Goal: Task Accomplishment & Management: Complete application form

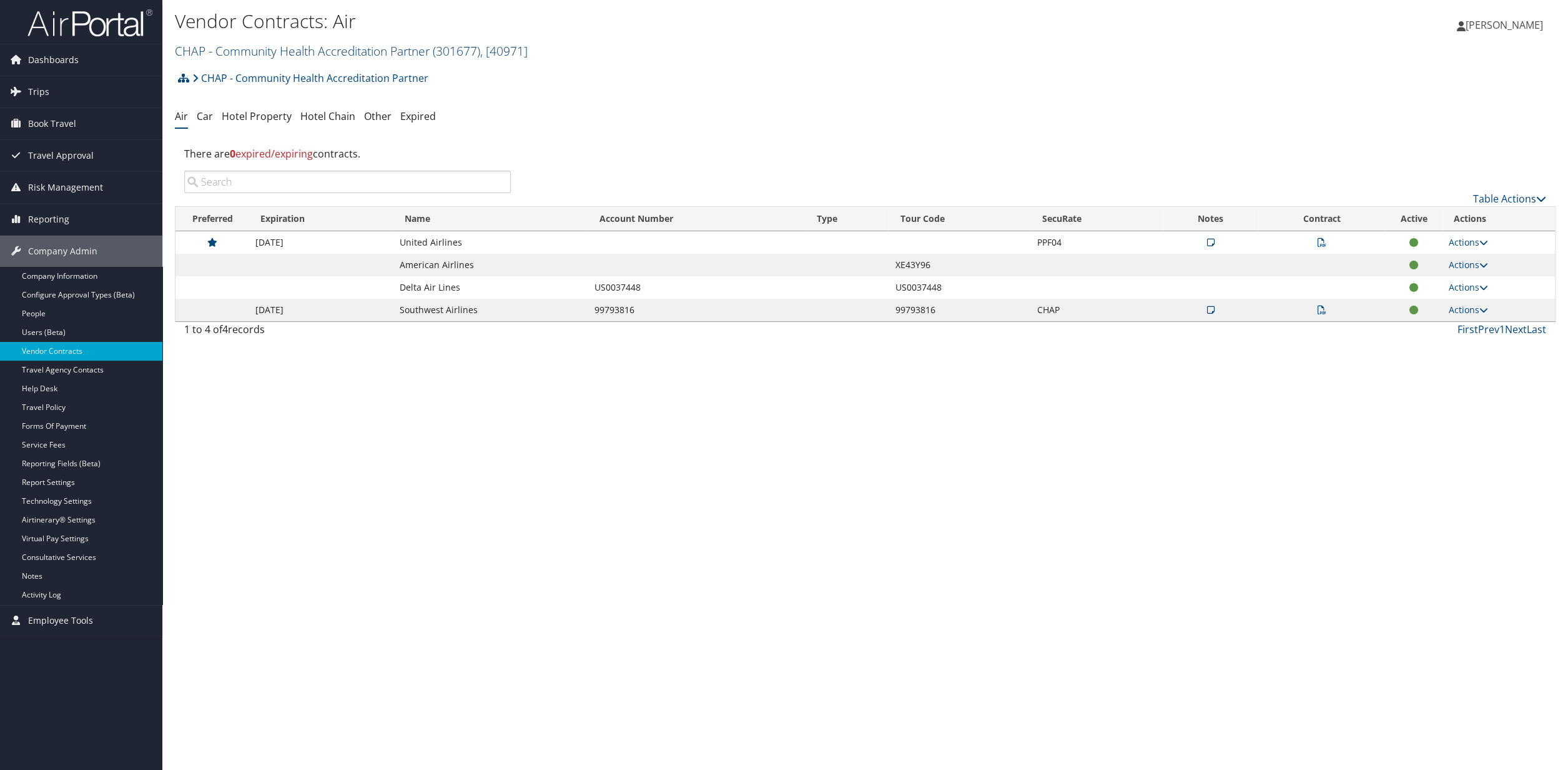
click at [372, 50] on link "CHAP - Community Health Accreditation Partner ( 301677 ) , [ 40971 ]" at bounding box center [351, 51] width 353 height 17
click at [227, 80] on input "search" at bounding box center [257, 74] width 164 height 23
type input "oregon tool"
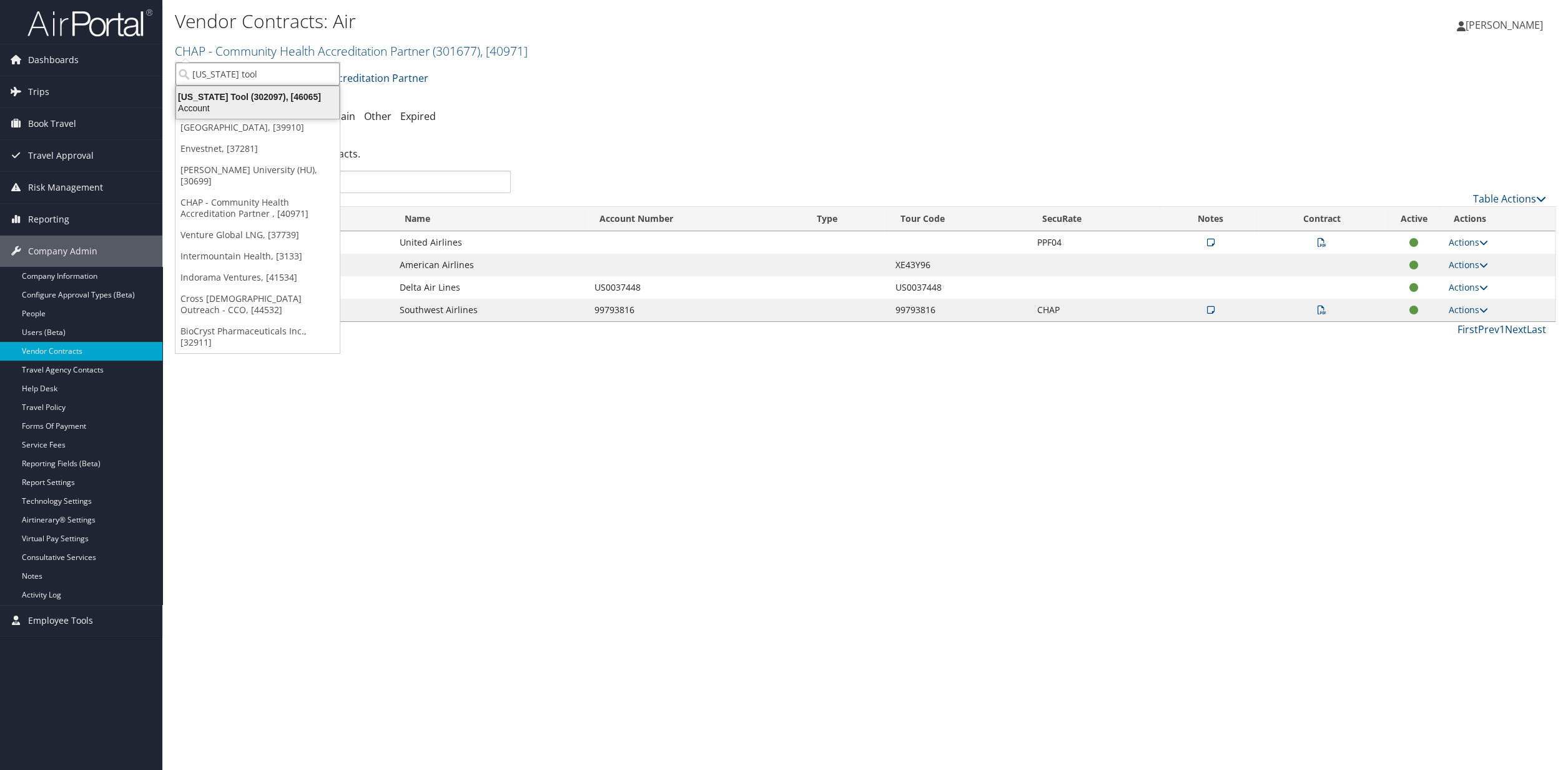
click at [228, 100] on div "Oregon Tool (302097), [46065]" at bounding box center [257, 97] width 178 height 11
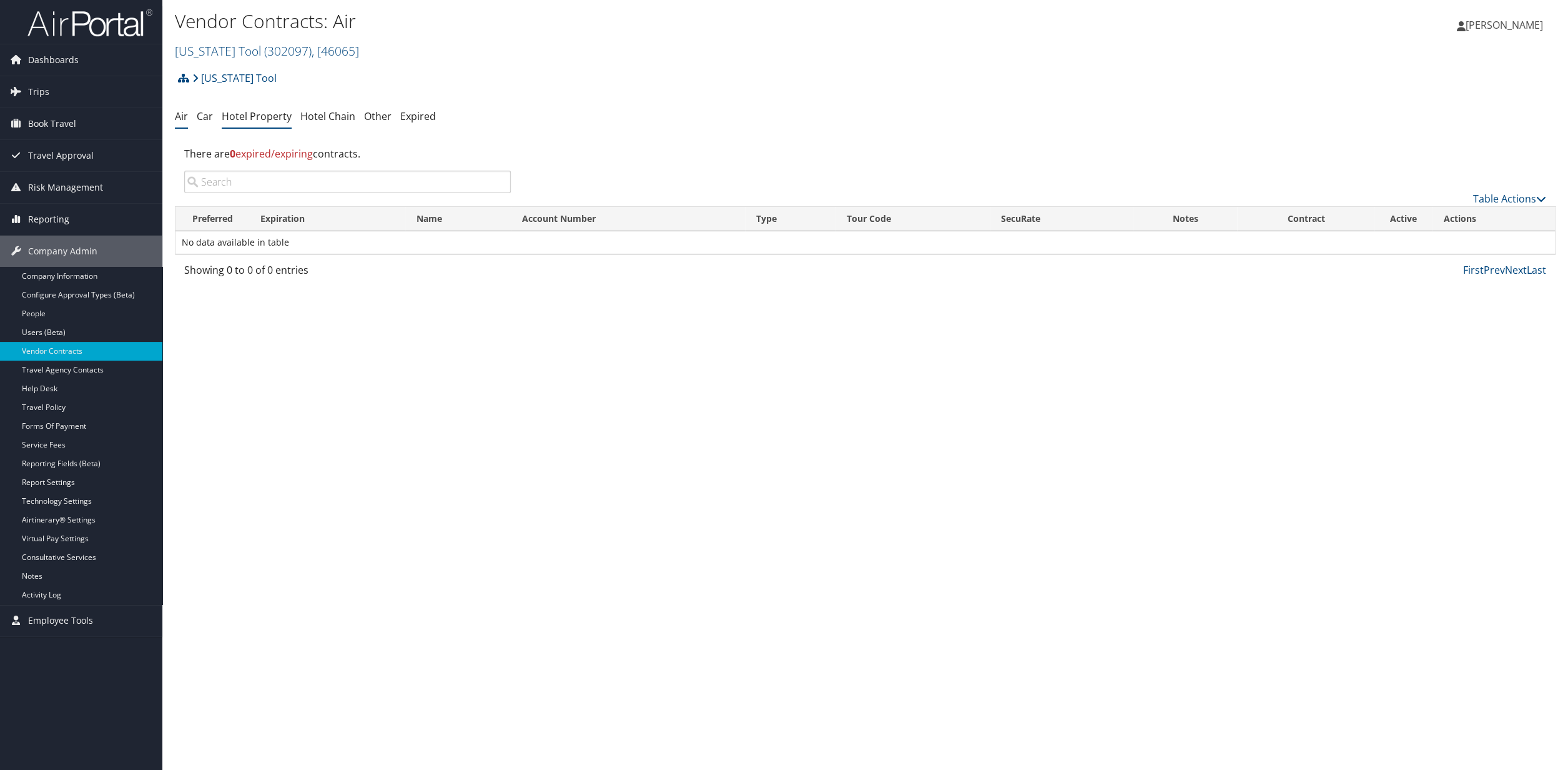
click at [264, 117] on link "Hotel Property" at bounding box center [257, 116] width 70 height 14
click at [1498, 200] on link "Table Actions" at bounding box center [1510, 199] width 73 height 14
click at [1438, 220] on link "Add New Contract" at bounding box center [1473, 218] width 164 height 21
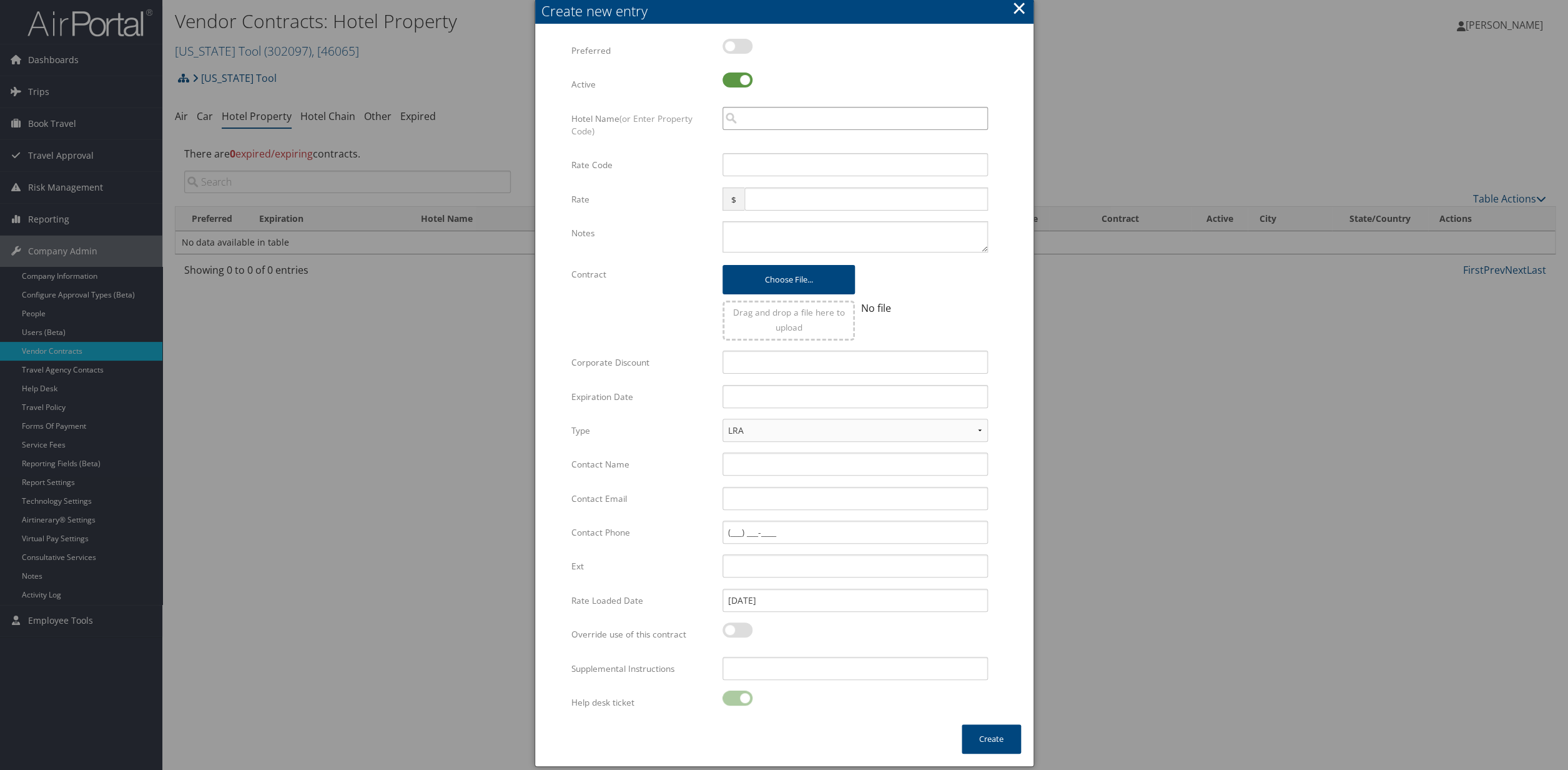
click at [755, 120] on input "search" at bounding box center [855, 119] width 266 height 23
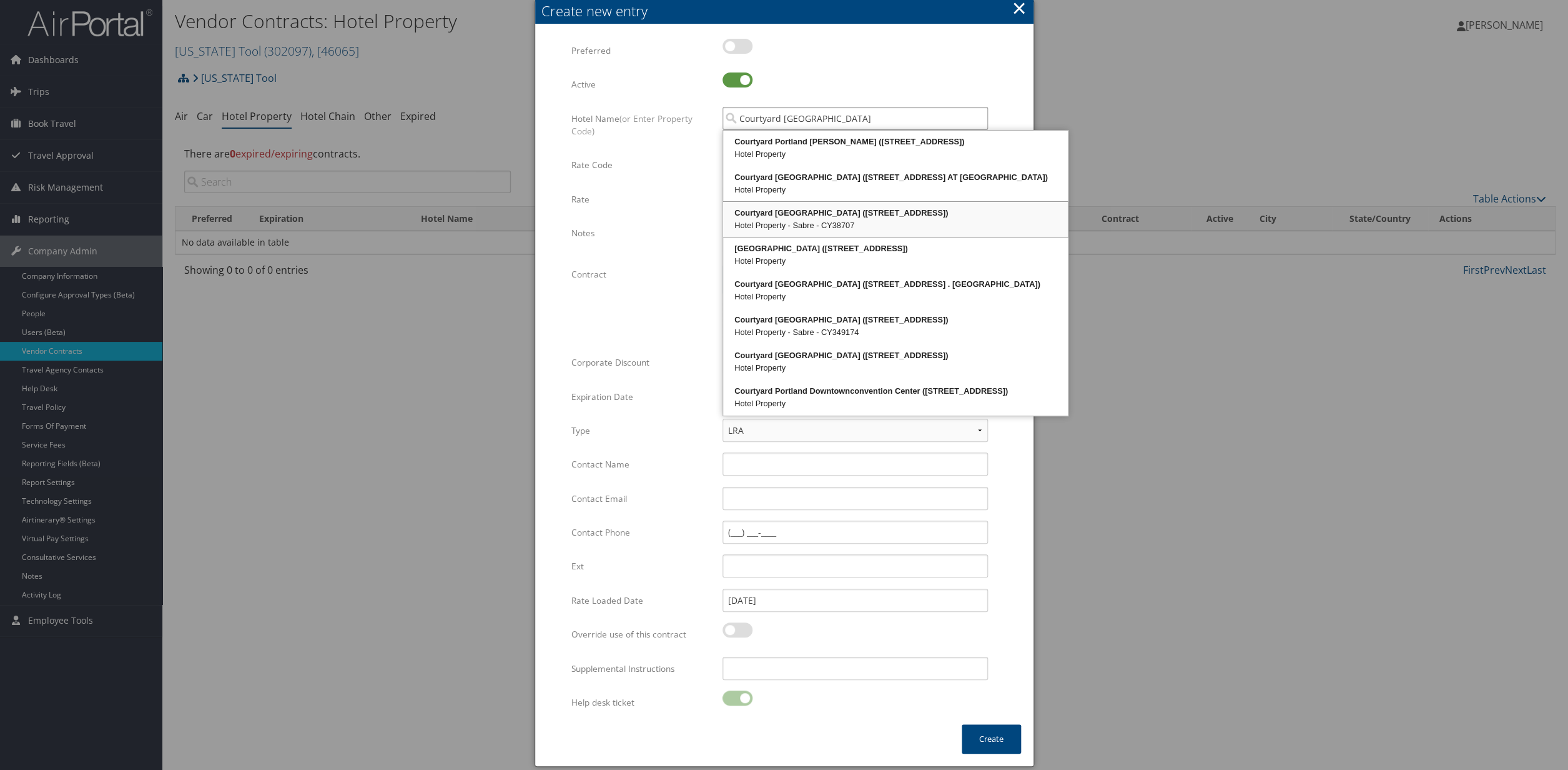
click at [866, 225] on div "Hotel Property - Sabre - CY38707" at bounding box center [895, 225] width 341 height 12
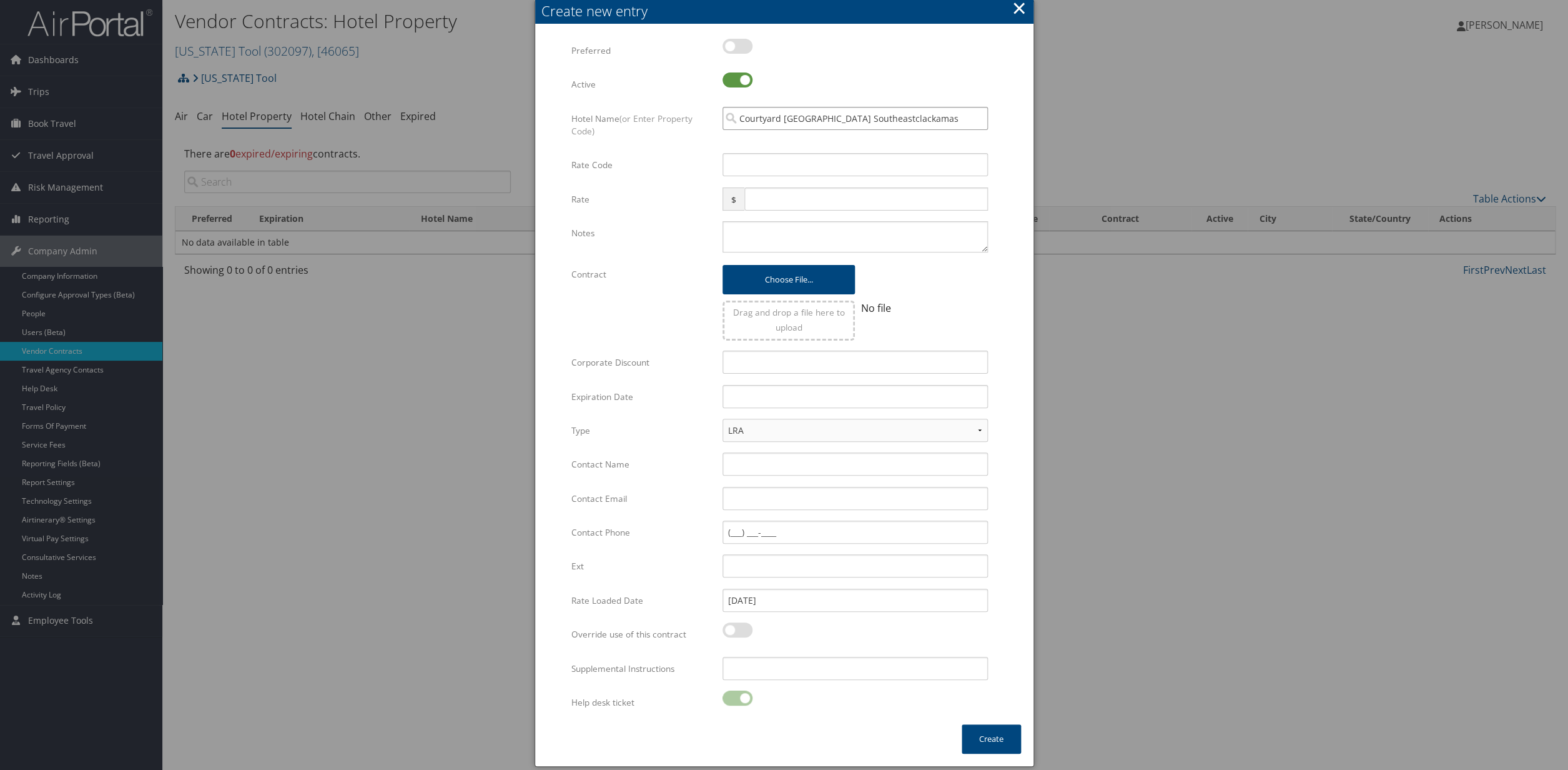
type input "Courtyard [GEOGRAPHIC_DATA] Southeastclackamas"
click at [737, 166] on input "Rate Code" at bounding box center [855, 165] width 266 height 23
type input "OTC"
click at [737, 389] on input "text" at bounding box center [855, 396] width 266 height 23
type input "[DATE]"
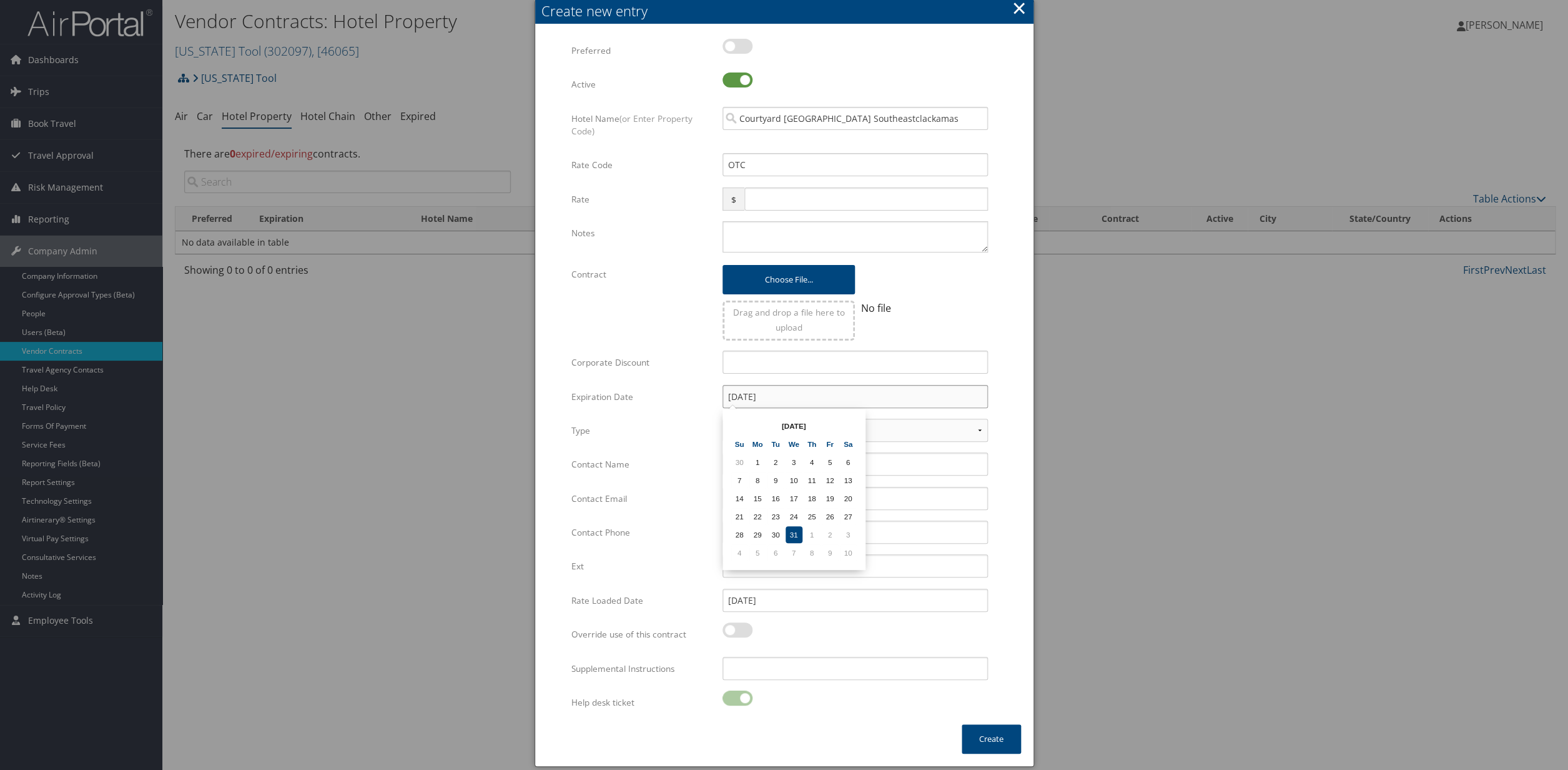
click at [871, 397] on input "[DATE]" at bounding box center [855, 396] width 266 height 23
click at [793, 535] on td "31" at bounding box center [794, 534] width 17 height 17
click at [735, 463] on input "Contact Name" at bounding box center [855, 464] width 266 height 23
type input "[PERSON_NAME]"
click at [735, 530] on input "Contact Phone" at bounding box center [855, 532] width 266 height 23
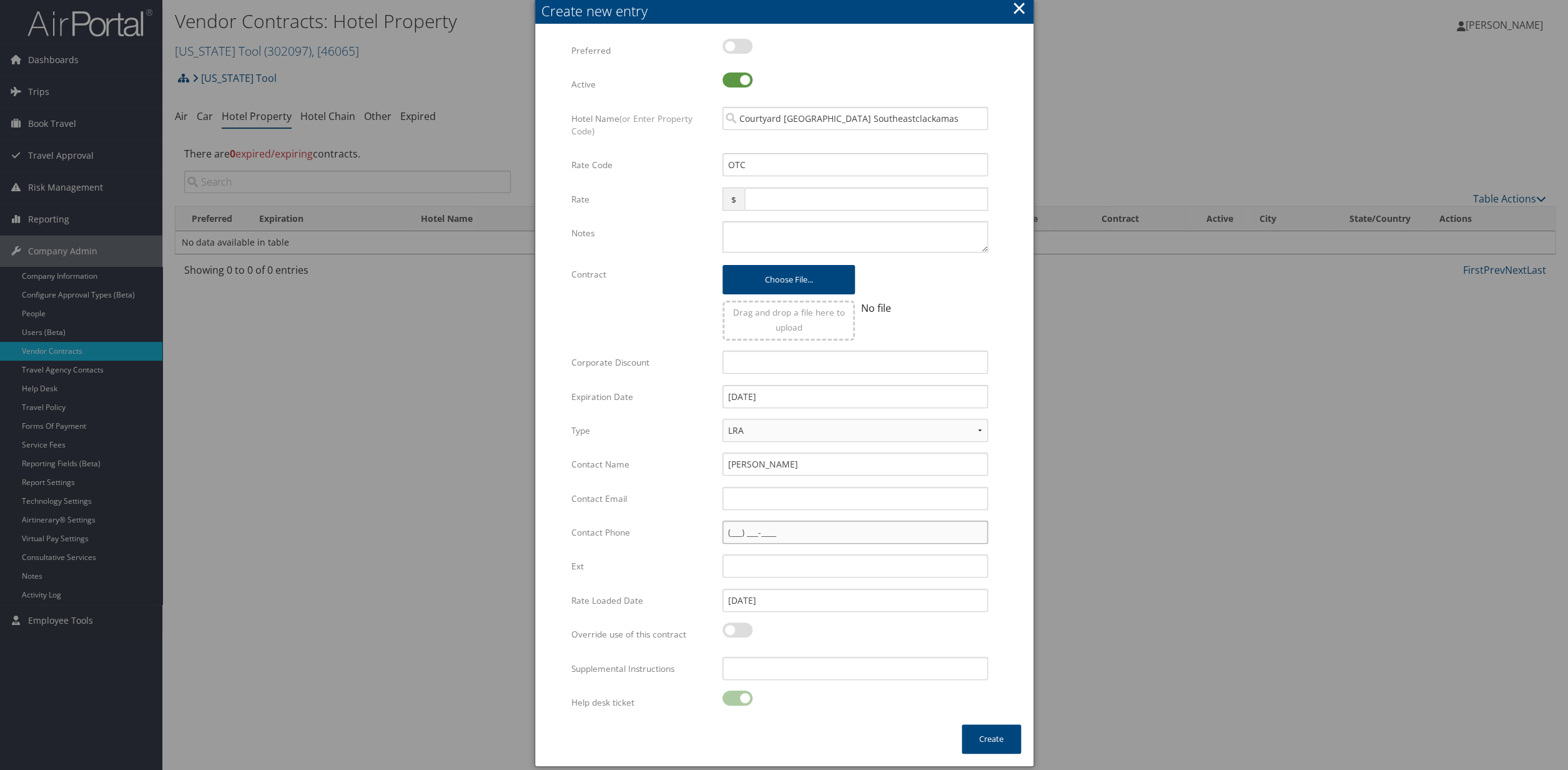
paste input "[PHONE_NUMBER]"
type input "[PHONE_NUMBER]"
click at [748, 464] on input "[PERSON_NAME]" at bounding box center [855, 464] width 266 height 23
type input "[PERSON_NAME]"
click at [753, 503] on input "Contact Email" at bounding box center [855, 499] width 266 height 23
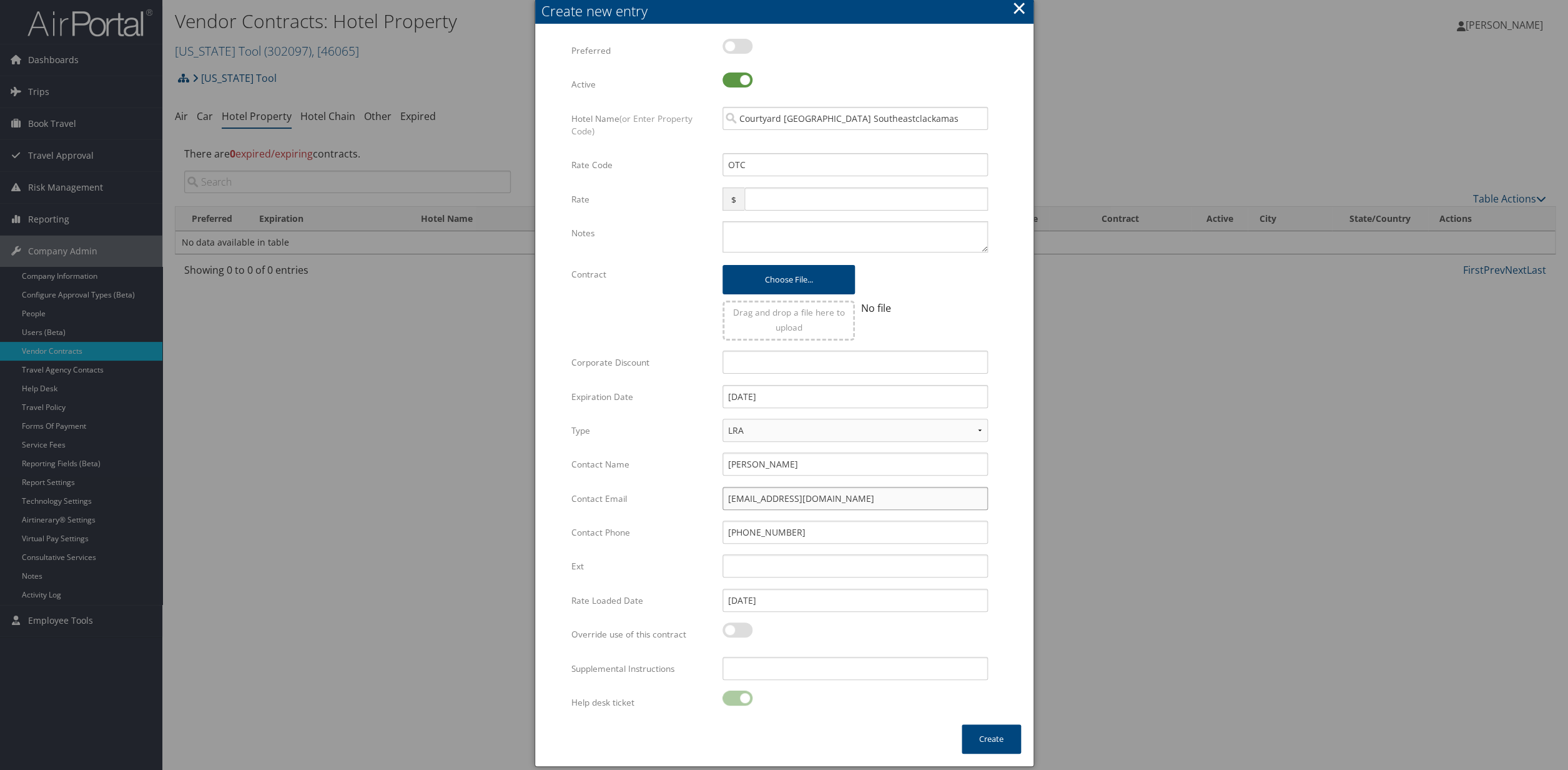
type input "[EMAIL_ADDRESS][DOMAIN_NAME]"
click at [807, 637] on div at bounding box center [855, 637] width 266 height 29
click at [739, 40] on label at bounding box center [738, 46] width 30 height 15
click at [737, 45] on input "checkbox" at bounding box center [733, 49] width 8 height 8
checkbox input "true"
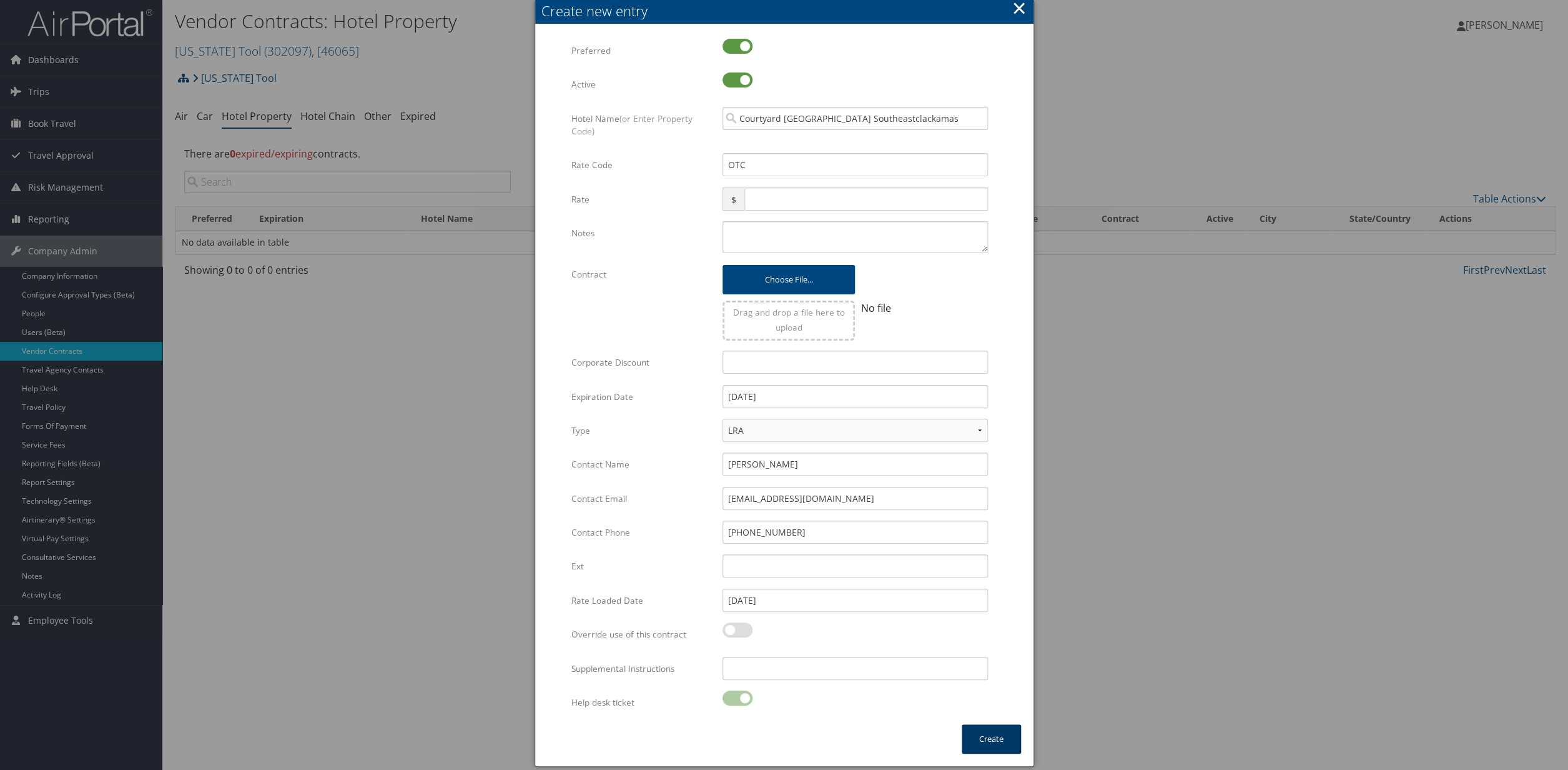
click at [993, 743] on button "Create" at bounding box center [991, 738] width 59 height 30
